Goal: Find specific page/section: Find specific page/section

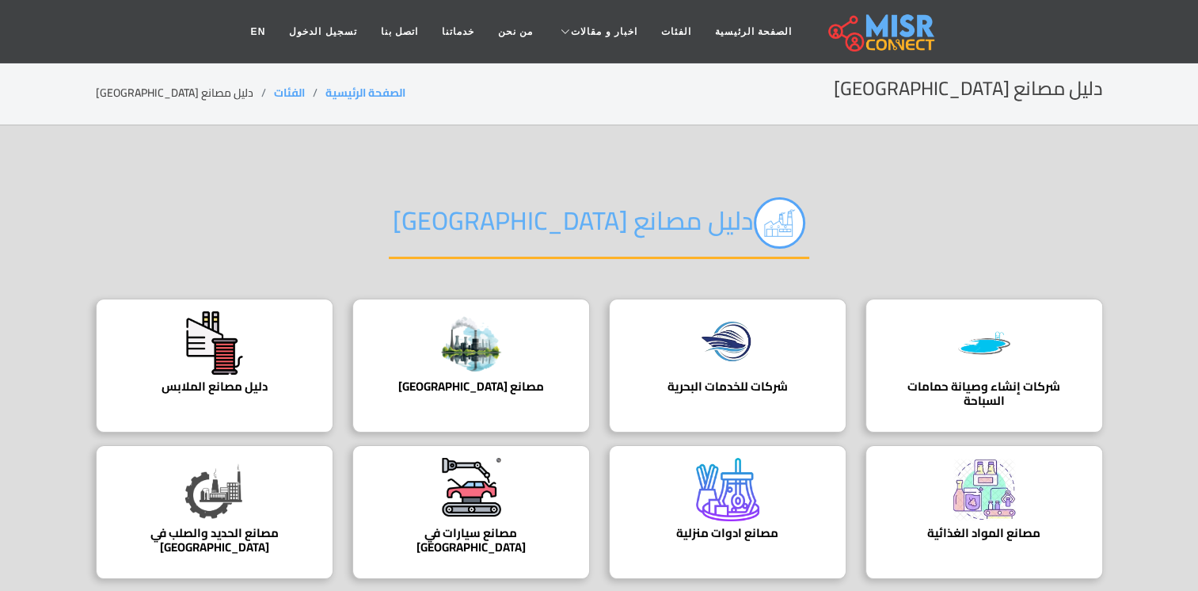
scroll to position [158, 0]
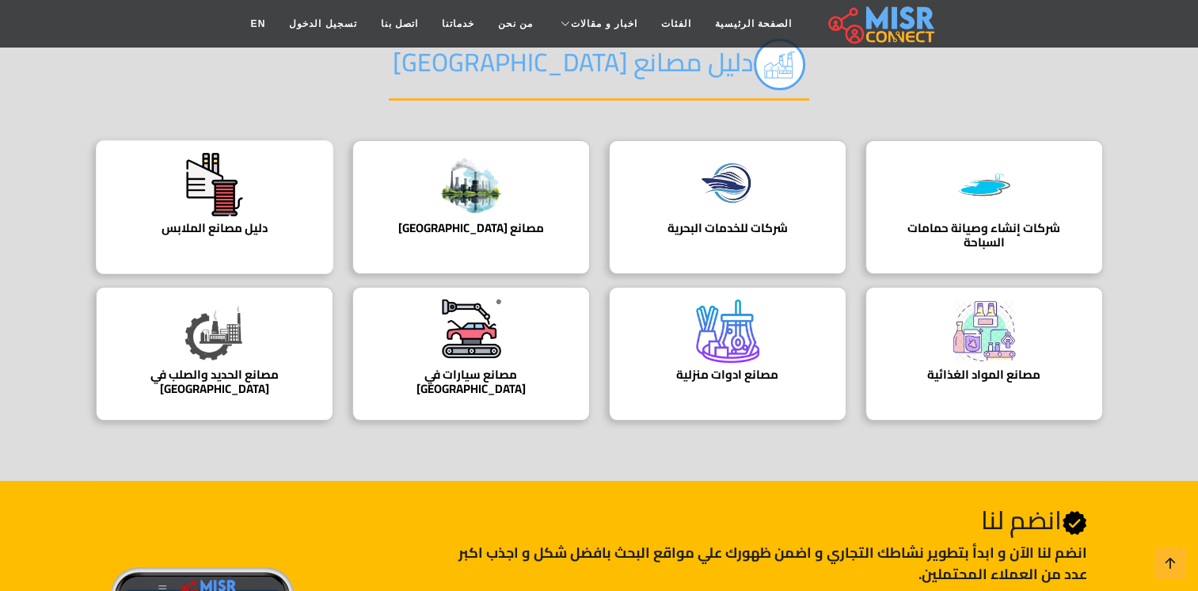
click at [234, 195] on img at bounding box center [214, 184] width 63 height 63
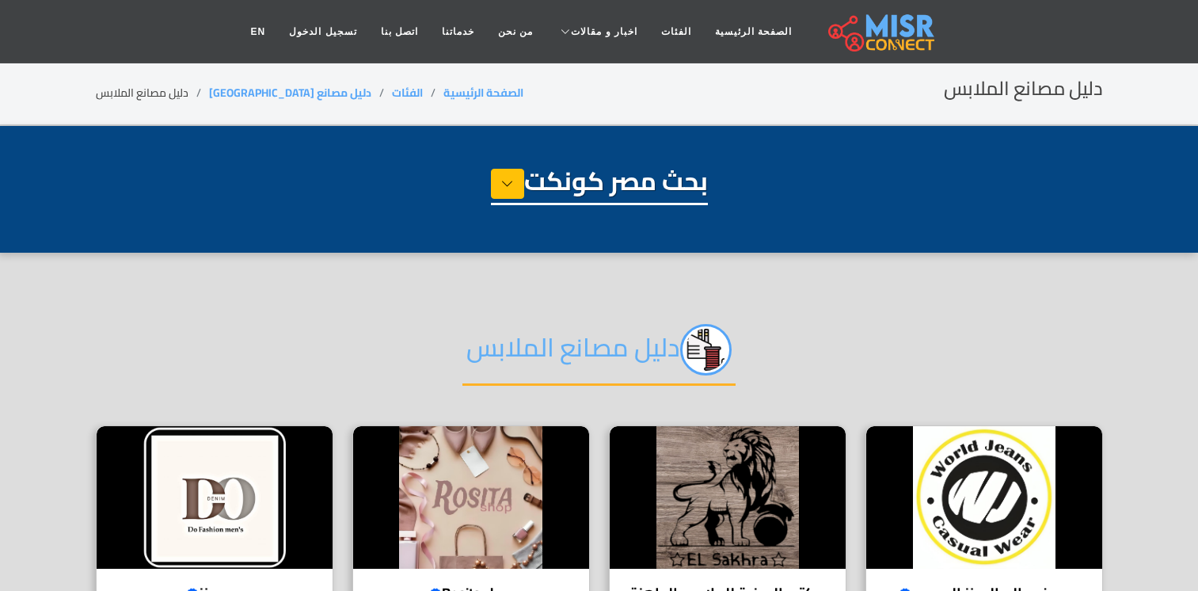
select select "**********"
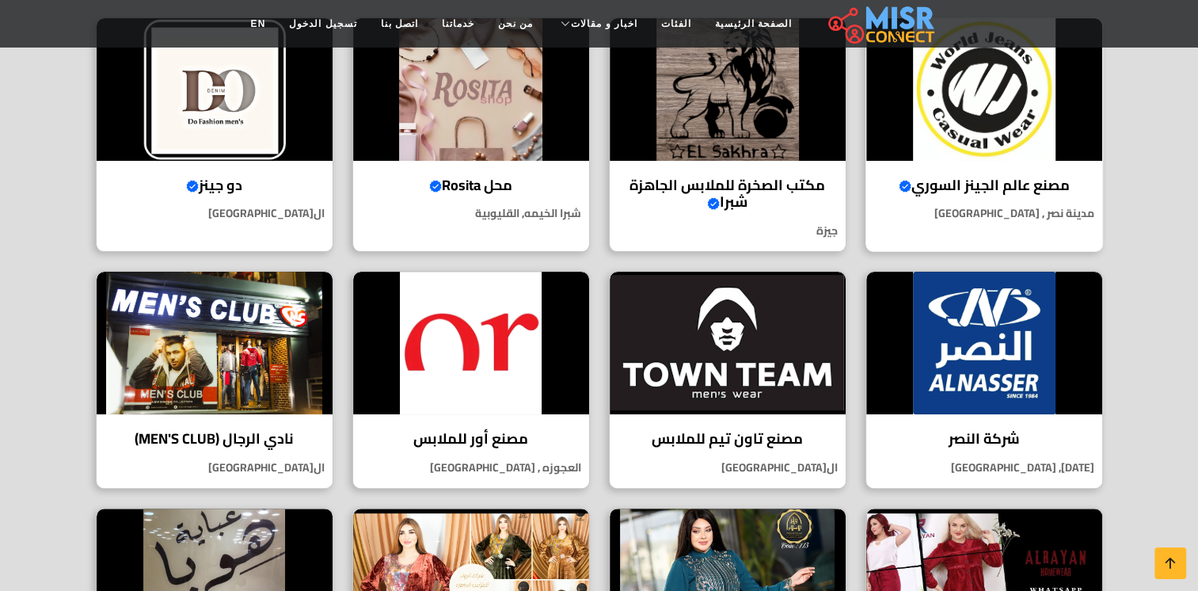
scroll to position [475, 0]
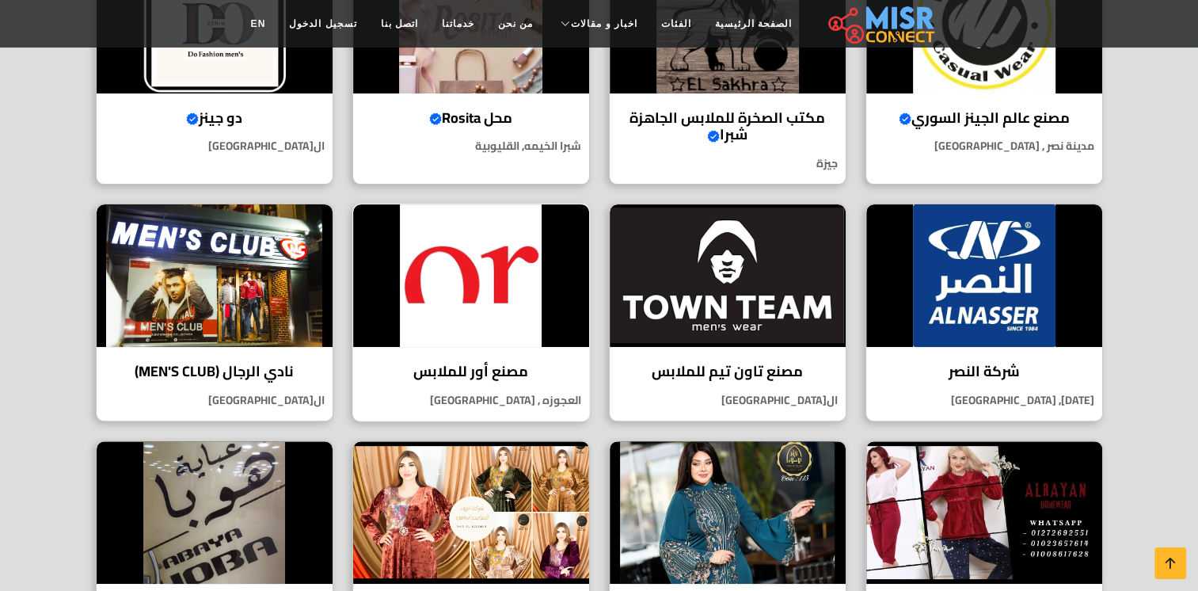
click at [476, 240] on img at bounding box center [471, 275] width 236 height 143
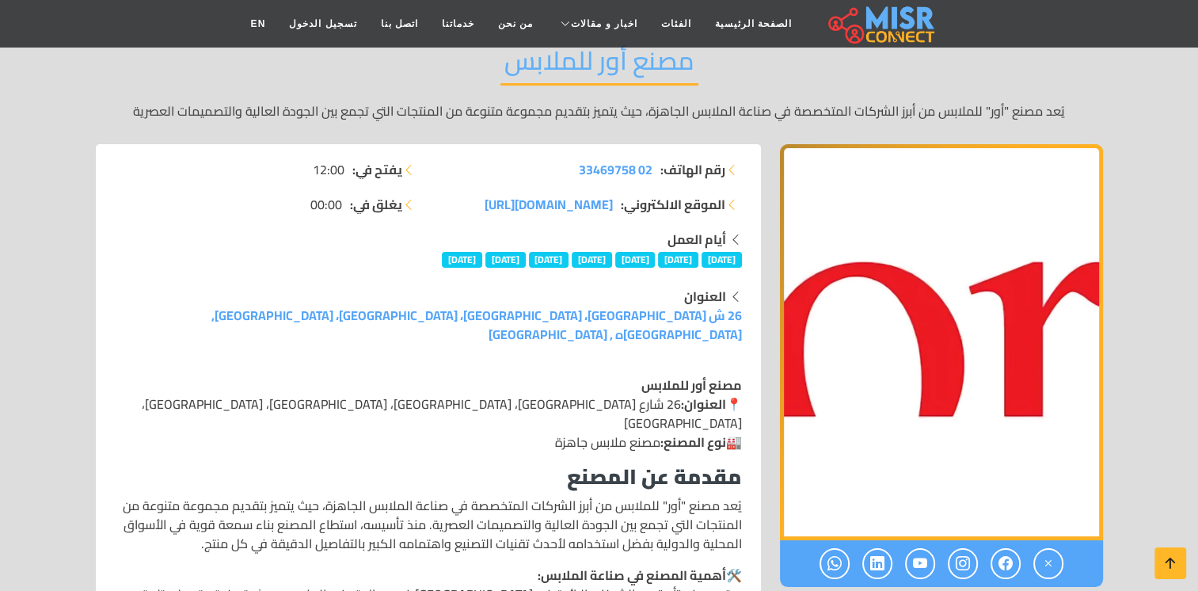
scroll to position [238, 0]
